Goal: Transaction & Acquisition: Purchase product/service

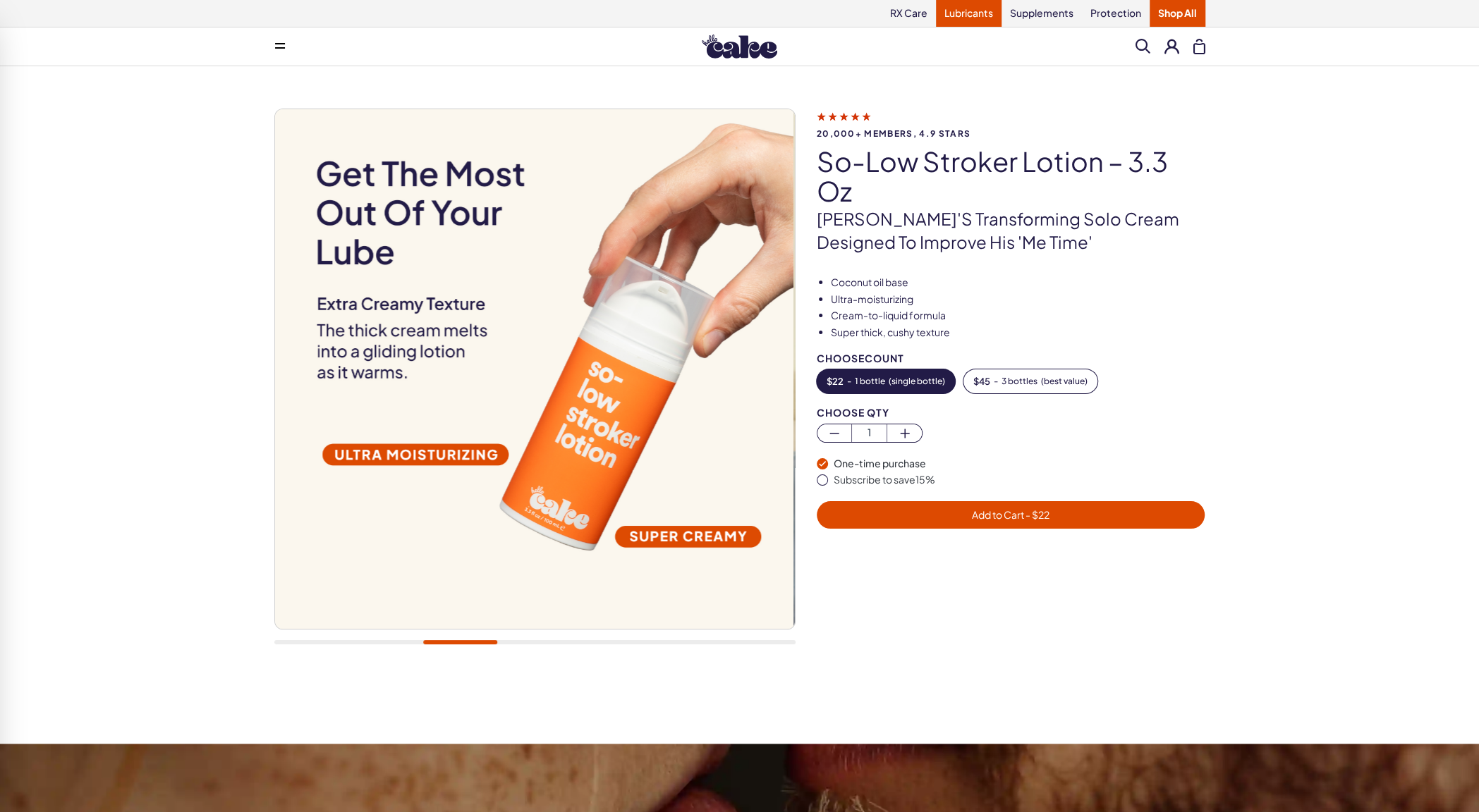
click at [955, 14] on link "Lubricants" at bounding box center [969, 13] width 65 height 27
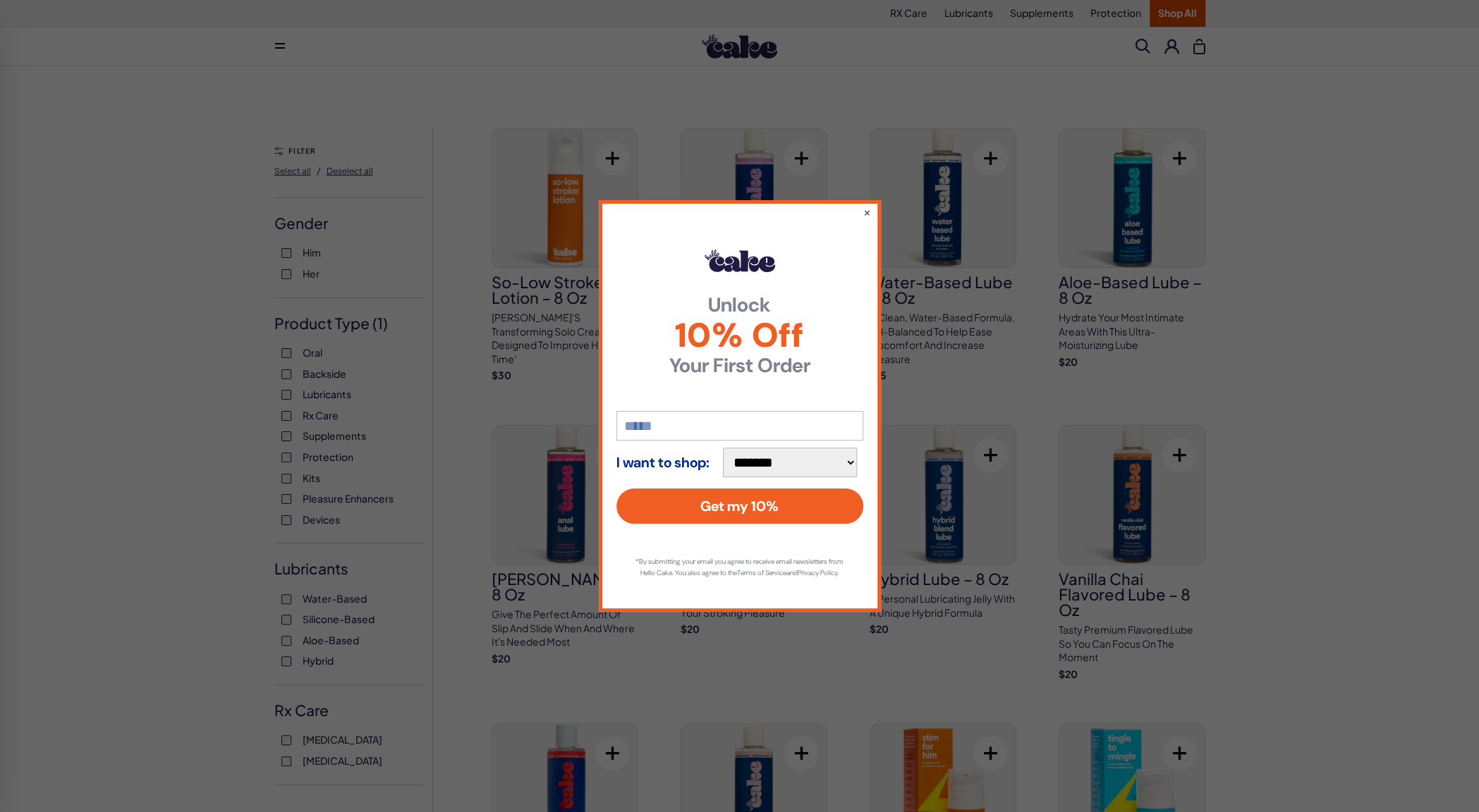
click at [1337, 545] on div "**********" at bounding box center [740, 406] width 1479 height 812
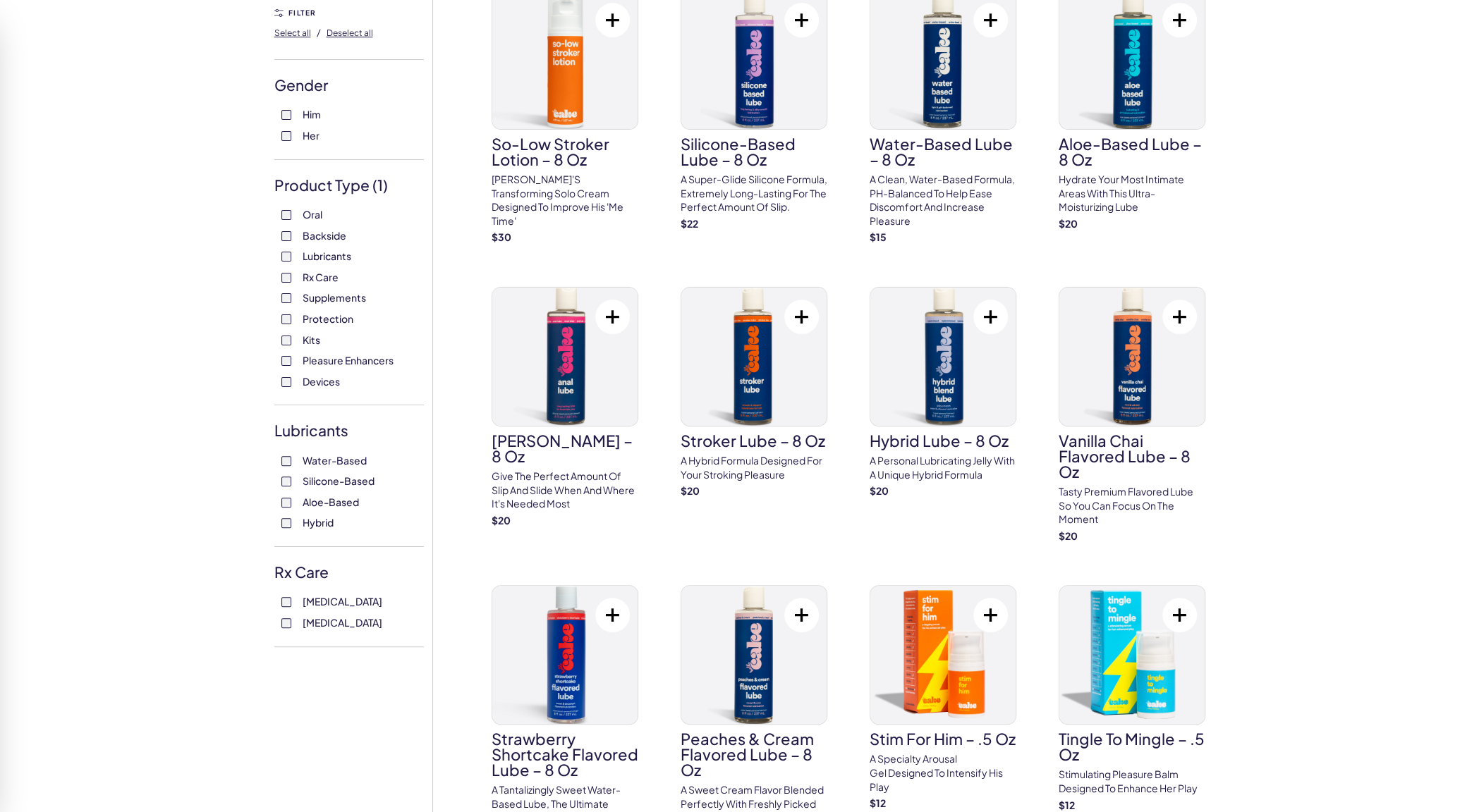
scroll to position [211, 0]
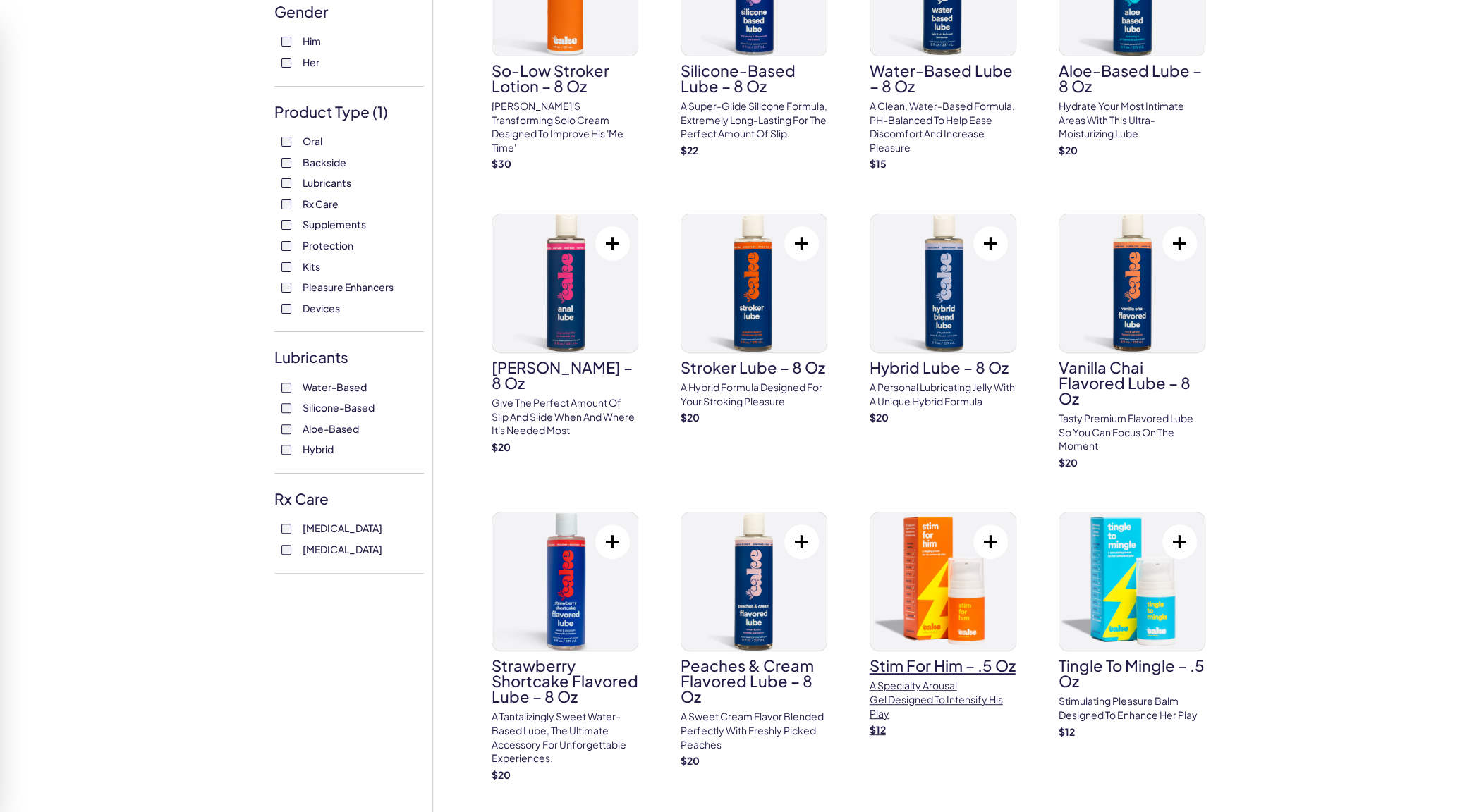
click at [937, 614] on img at bounding box center [943, 582] width 145 height 138
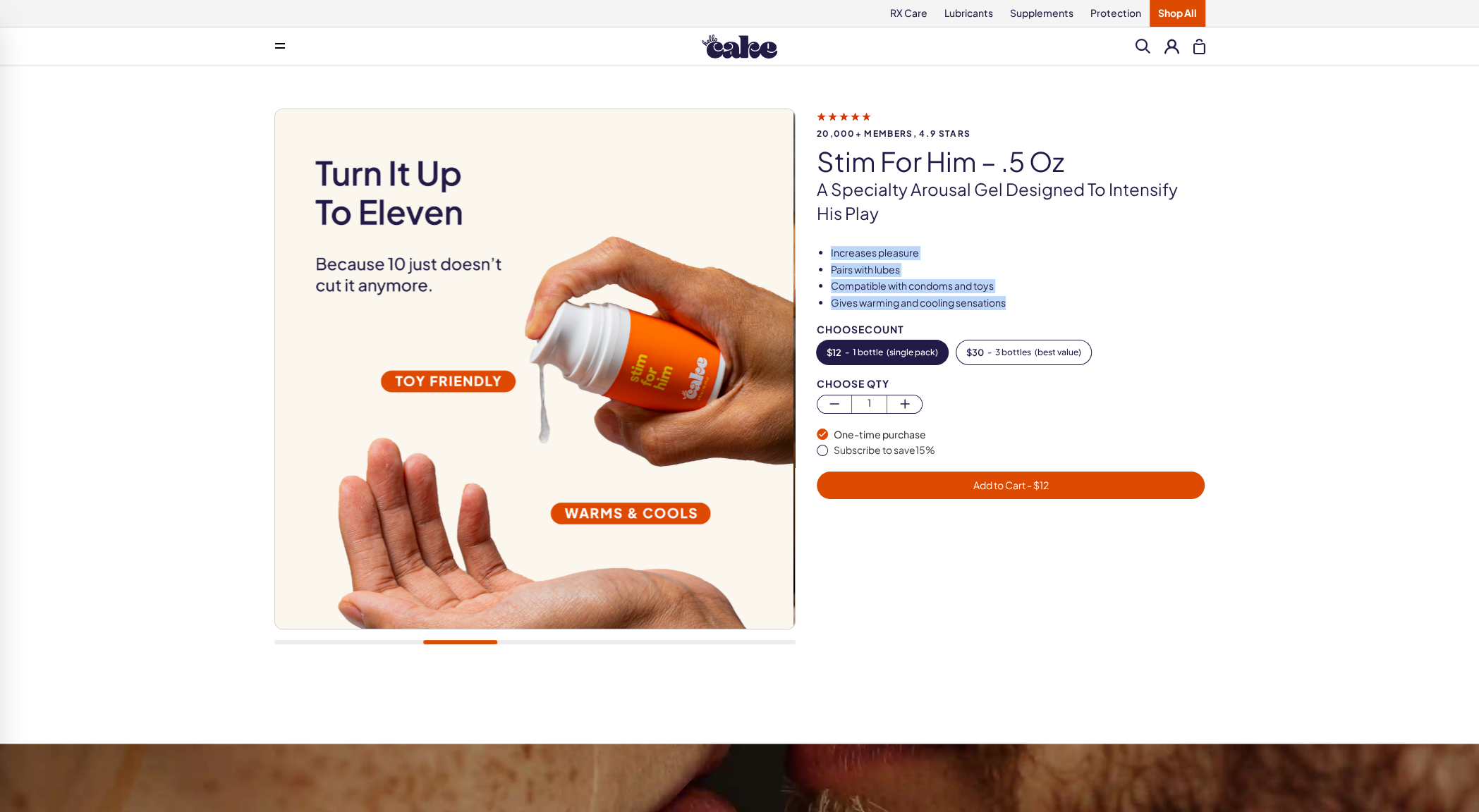
drag, startPoint x: 813, startPoint y: 249, endPoint x: 1019, endPoint y: 299, distance: 212.0
click at [1019, 299] on div "20,000+ members, 4.9 stars Stim For Him – .5 oz A specialty arousal gel designe…" at bounding box center [740, 384] width 932 height 551
click at [1019, 299] on li "Gives warming and cooling sensations" at bounding box center [1018, 303] width 375 height 14
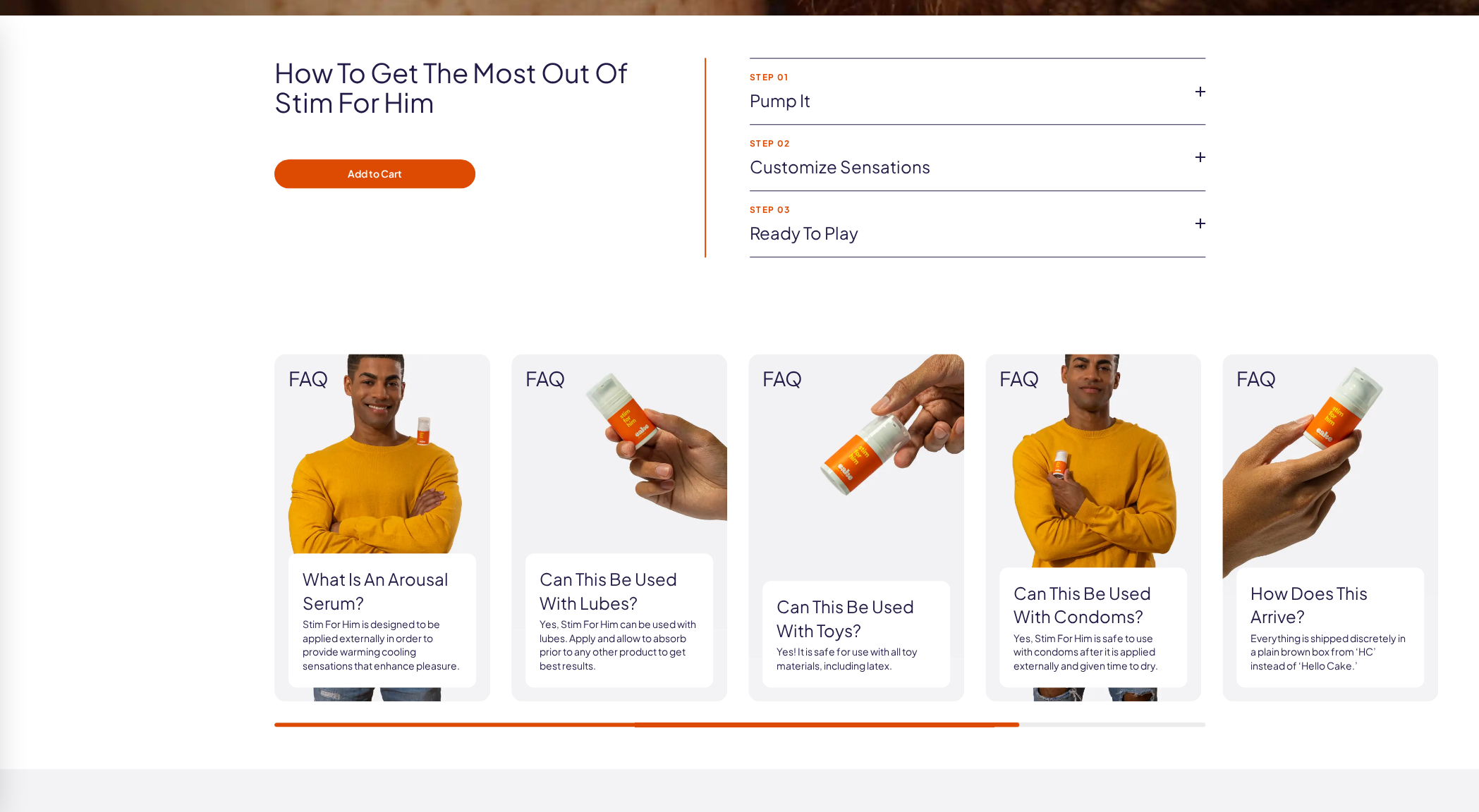
scroll to position [1058, 0]
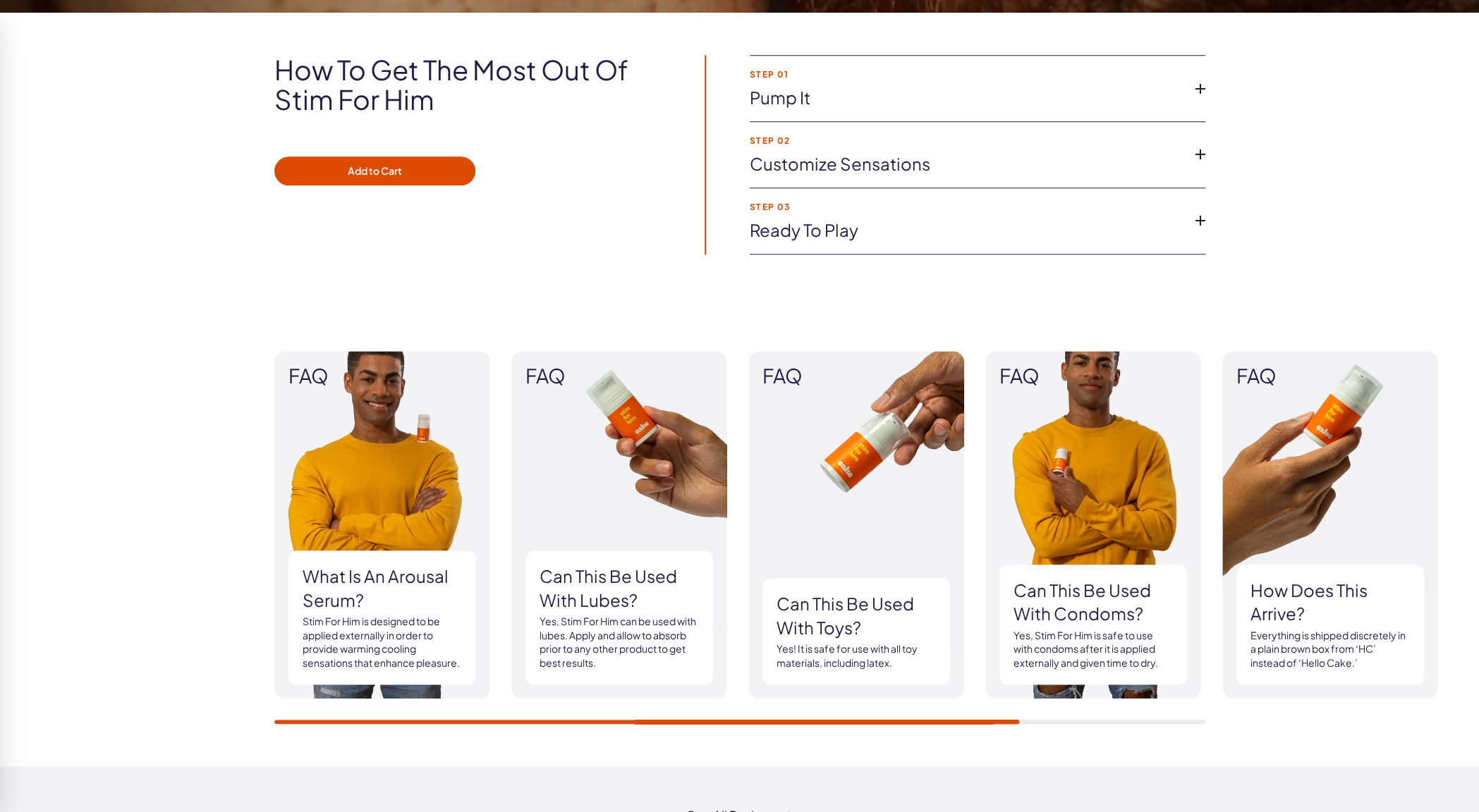
drag, startPoint x: 1002, startPoint y: 723, endPoint x: 1134, endPoint y: 724, distance: 132.0
click at [1134, 724] on div "FAQ What is an arousal serum? Stim For Him is designed to be applied externally…" at bounding box center [740, 537] width 1479 height 458
click at [1106, 724] on div "FAQ What is an arousal serum? Stim For Him is designed to be applied externally…" at bounding box center [740, 537] width 1479 height 458
click at [1103, 720] on div at bounding box center [740, 722] width 932 height 4
click at [673, 724] on div "FAQ What is an arousal serum? Stim For Him is designed to be applied externally…" at bounding box center [740, 537] width 1479 height 458
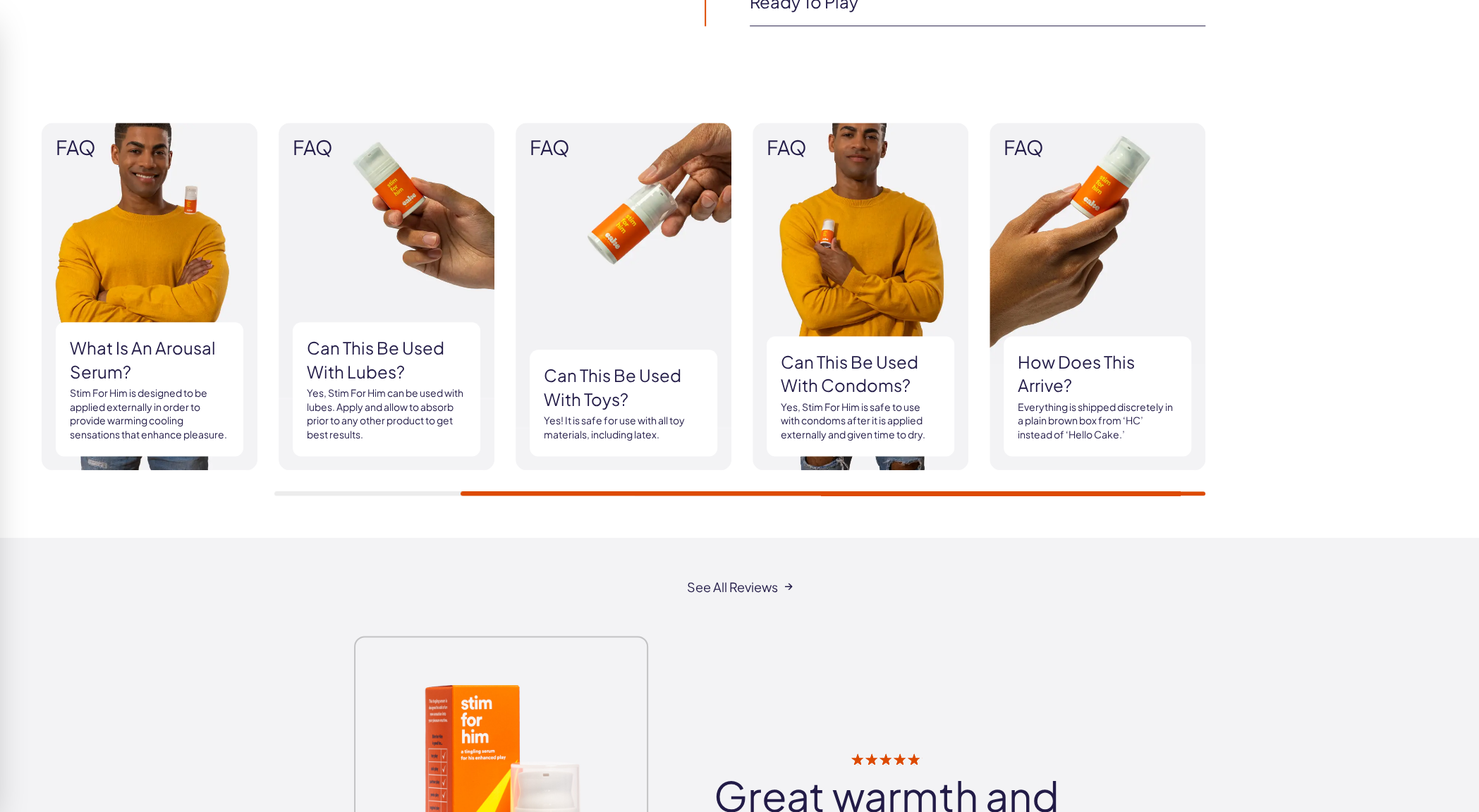
scroll to position [1692, 0]
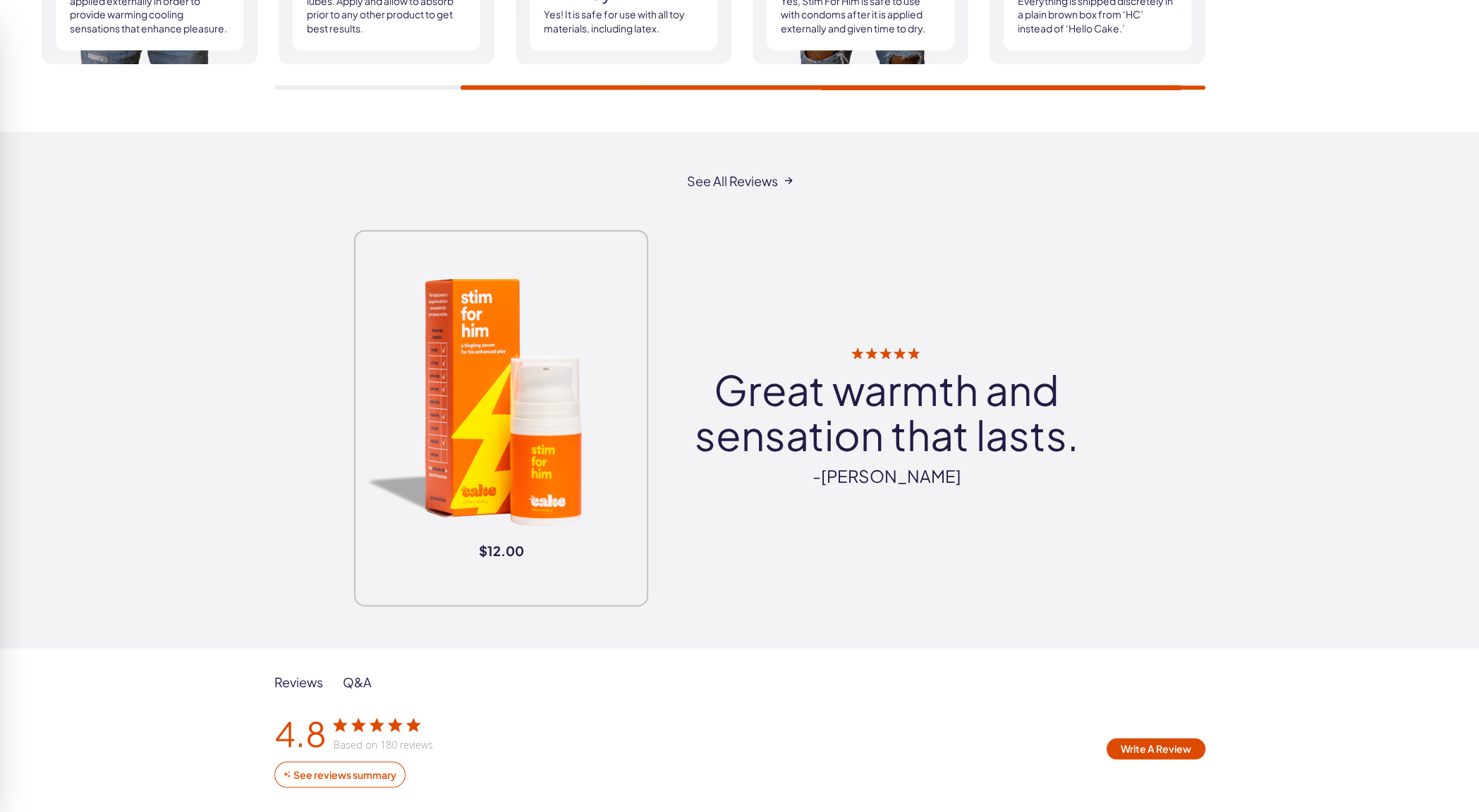
click at [410, 687] on div "Reviews Q&A" at bounding box center [740, 682] width 932 height 17
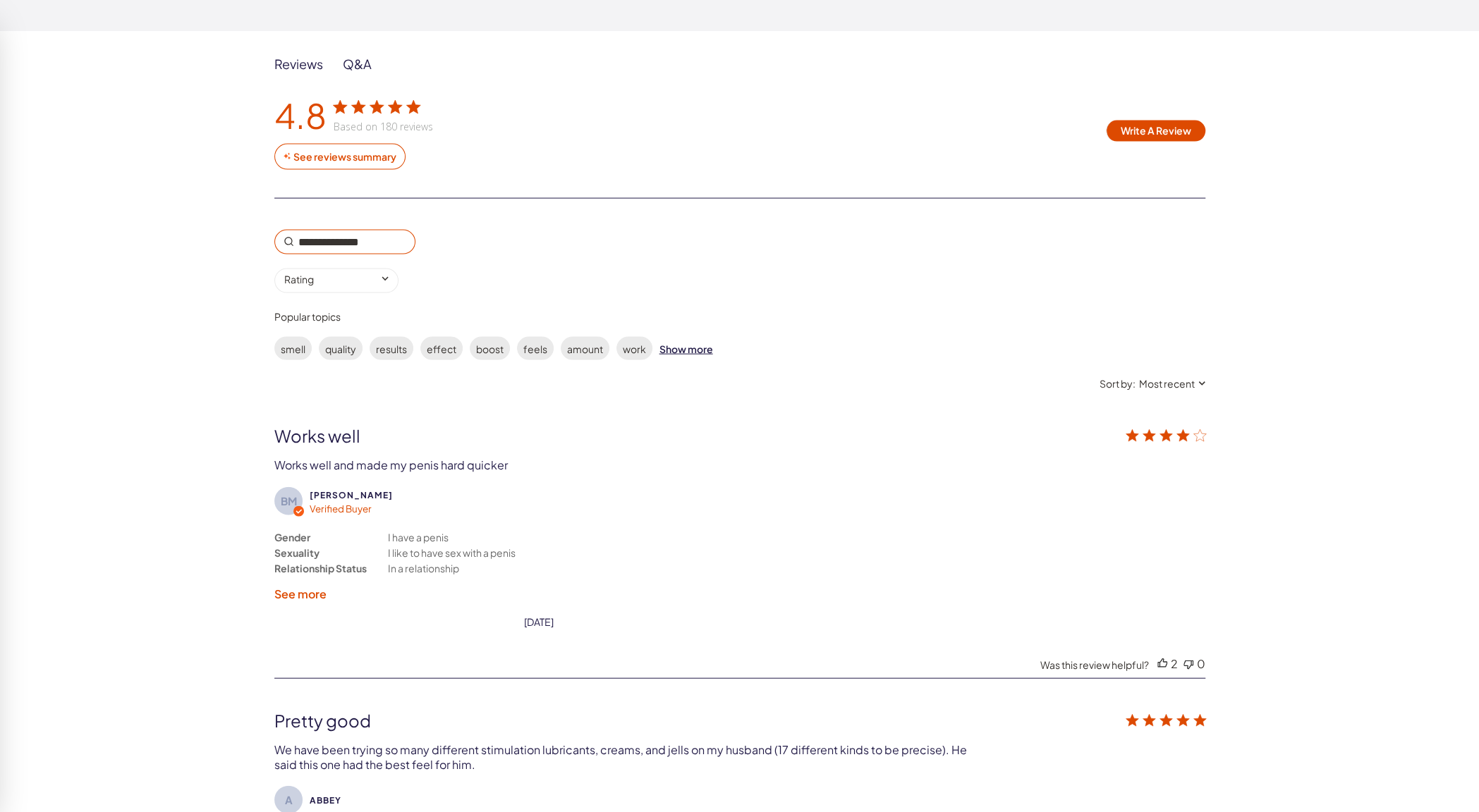
scroll to position [2327, 0]
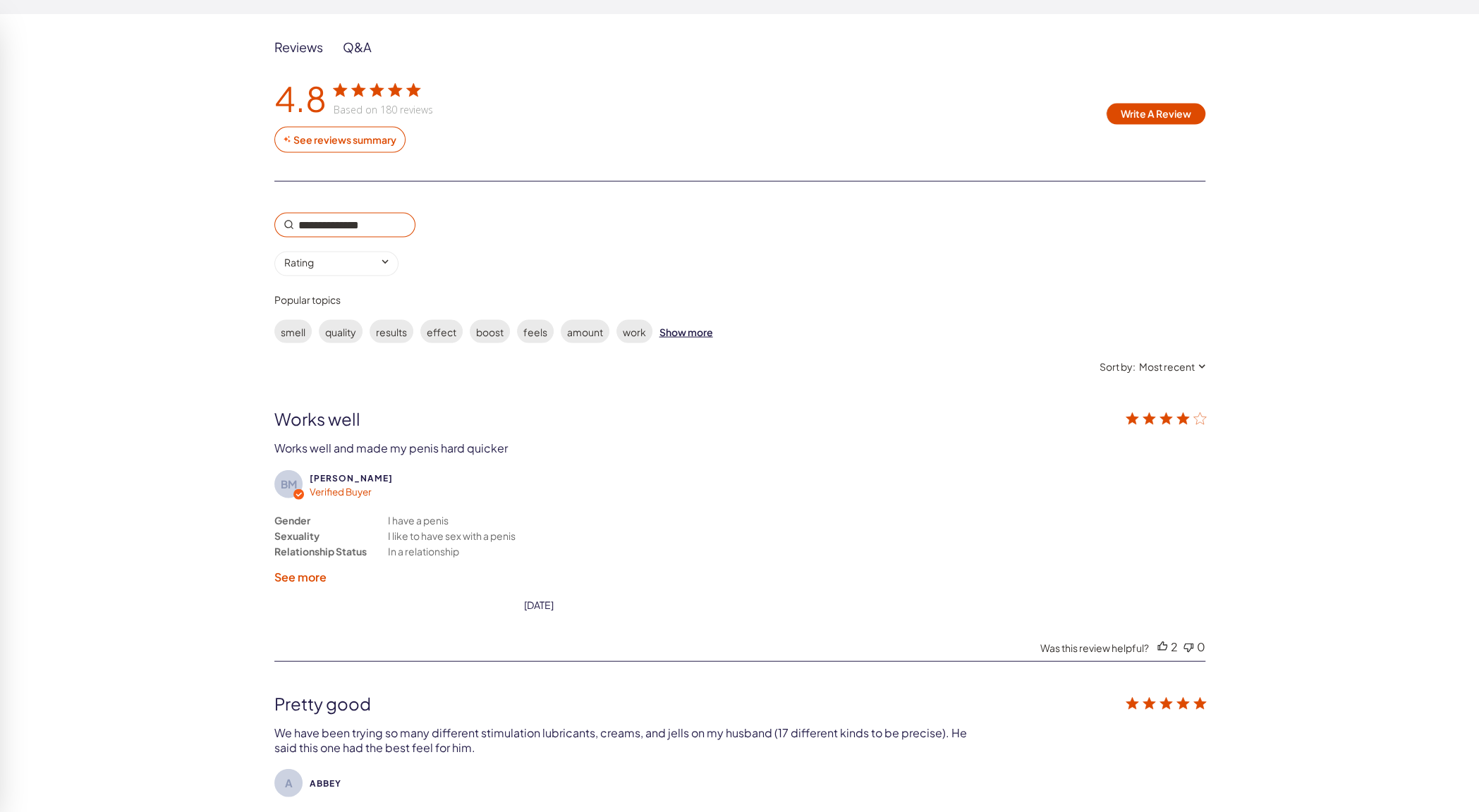
click at [315, 579] on label "See more" at bounding box center [301, 577] width 52 height 14
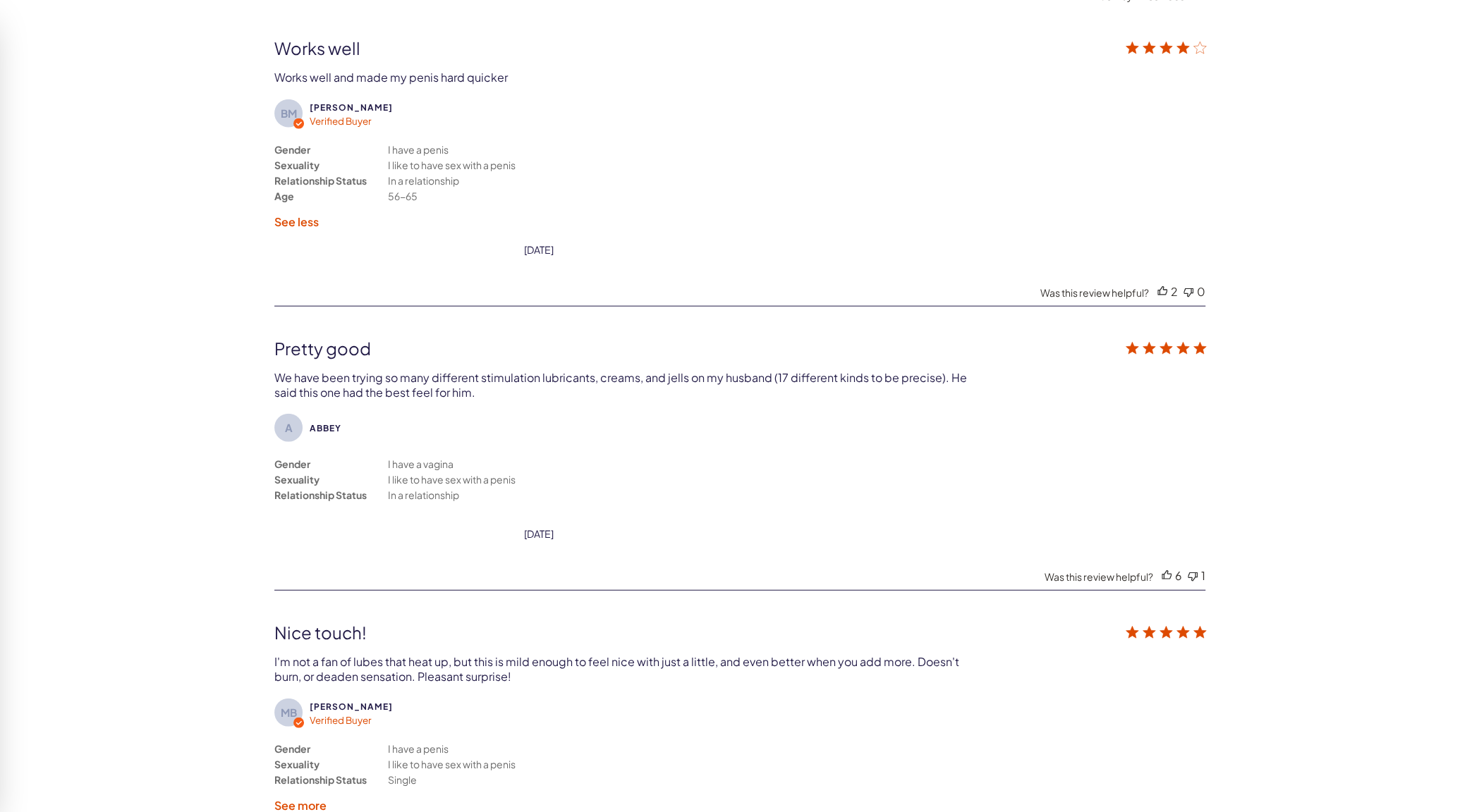
scroll to position [2820, 0]
